Goal: Use online tool/utility: Utilize a website feature to perform a specific function

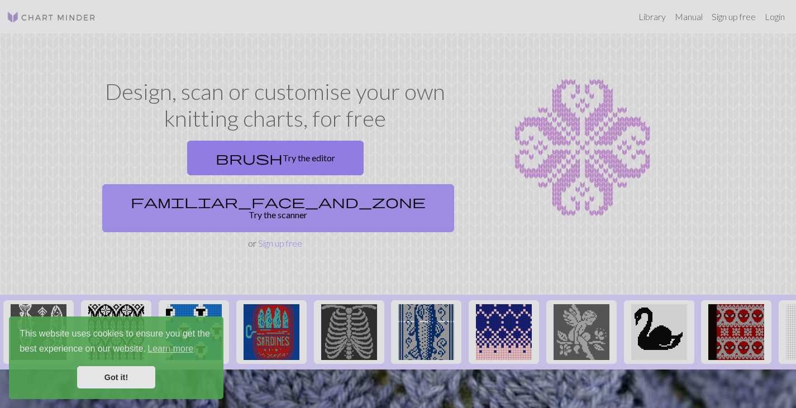
click at [342, 184] on link "familiar_face_and_zone Try the scanner" at bounding box center [278, 208] width 352 height 48
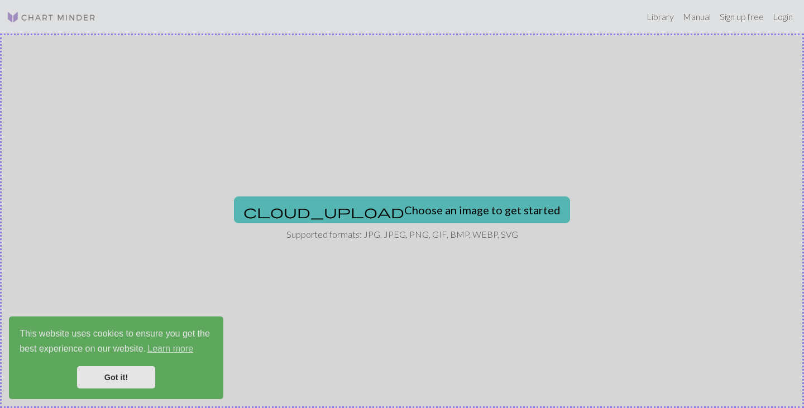
click at [383, 216] on button "cloud_upload Choose an image to get started" at bounding box center [402, 210] width 336 height 27
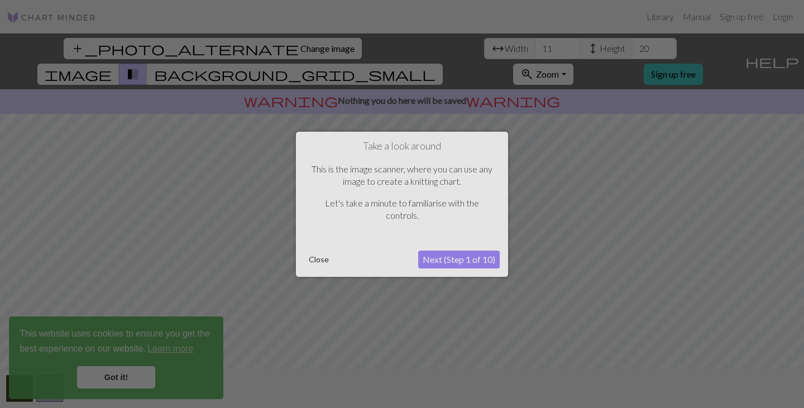
click at [316, 259] on button "Close" at bounding box center [318, 259] width 29 height 17
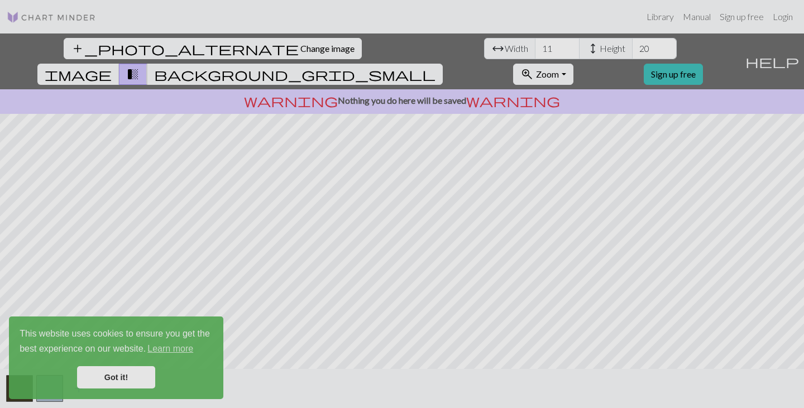
click at [116, 373] on link "Got it!" at bounding box center [116, 377] width 78 height 22
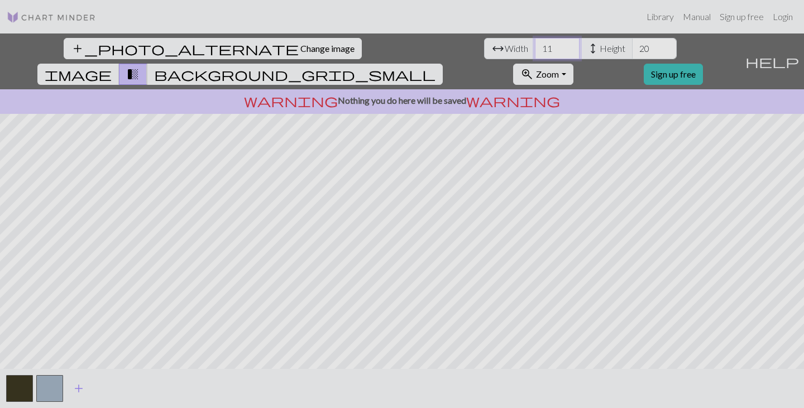
click at [535, 49] on input "11" at bounding box center [557, 48] width 45 height 21
drag, startPoint x: 245, startPoint y: 49, endPoint x: 216, endPoint y: 47, distance: 28.5
click at [484, 47] on div "arrow_range Width 11 height Height 20" at bounding box center [580, 48] width 193 height 21
type input "50"
drag, startPoint x: 347, startPoint y: 47, endPoint x: 326, endPoint y: 45, distance: 21.4
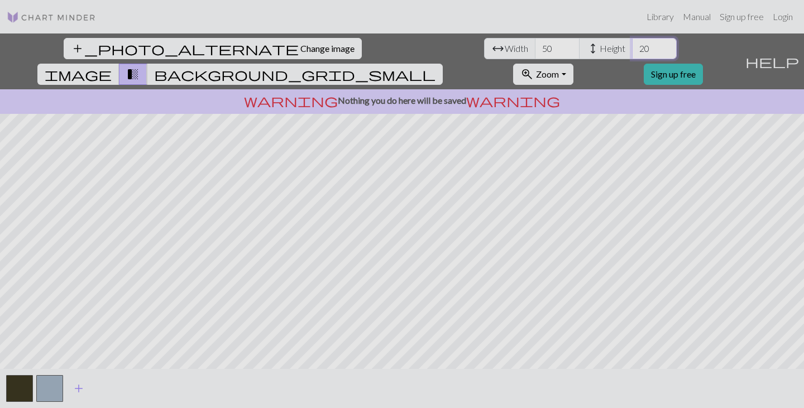
click at [632, 45] on input "20" at bounding box center [654, 48] width 45 height 21
type input "100"
drag, startPoint x: 244, startPoint y: 48, endPoint x: 230, endPoint y: 46, distance: 14.6
click at [535, 46] on input "50" at bounding box center [557, 48] width 45 height 21
type input "75"
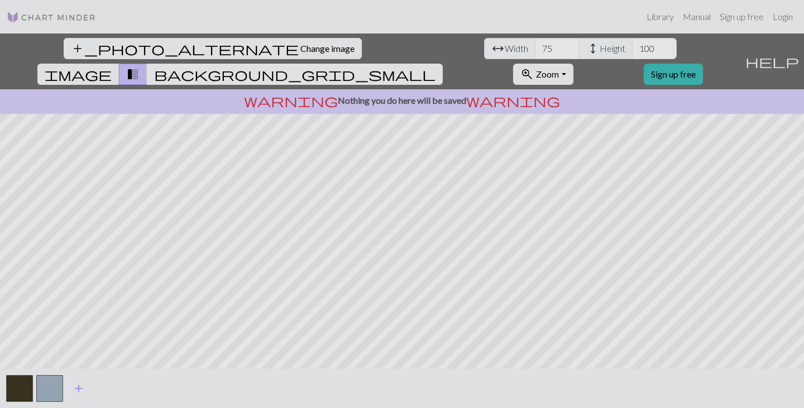
click at [436, 66] on span "background_grid_small" at bounding box center [295, 74] width 282 height 16
